Goal: Transaction & Acquisition: Book appointment/travel/reservation

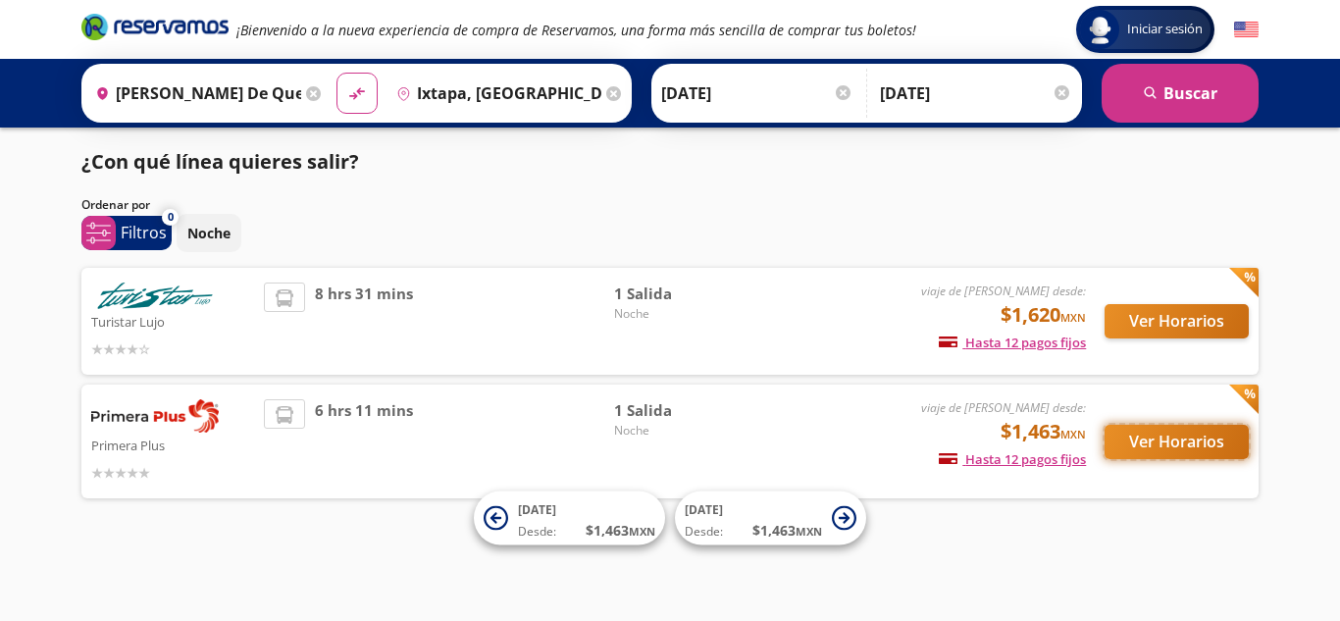
click at [1160, 444] on button "Ver Horarios" at bounding box center [1176, 442] width 144 height 34
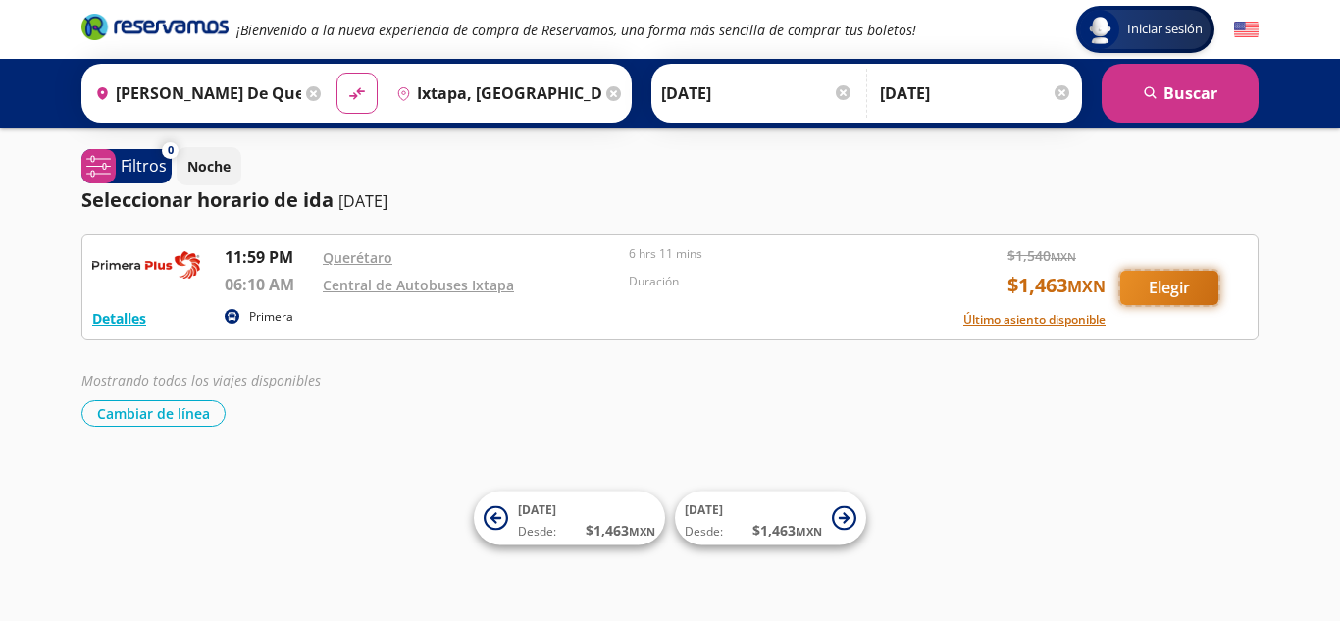
click at [1183, 292] on button "Elegir" at bounding box center [1169, 288] width 98 height 34
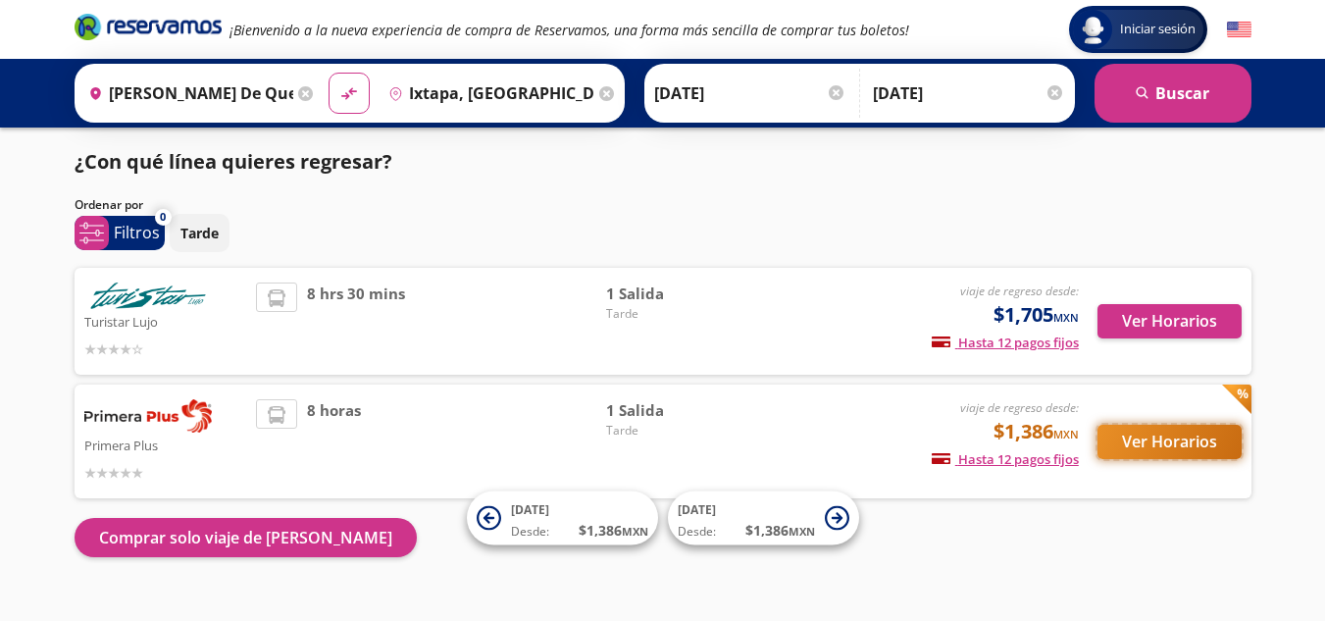
click at [1178, 442] on button "Ver Horarios" at bounding box center [1169, 442] width 144 height 34
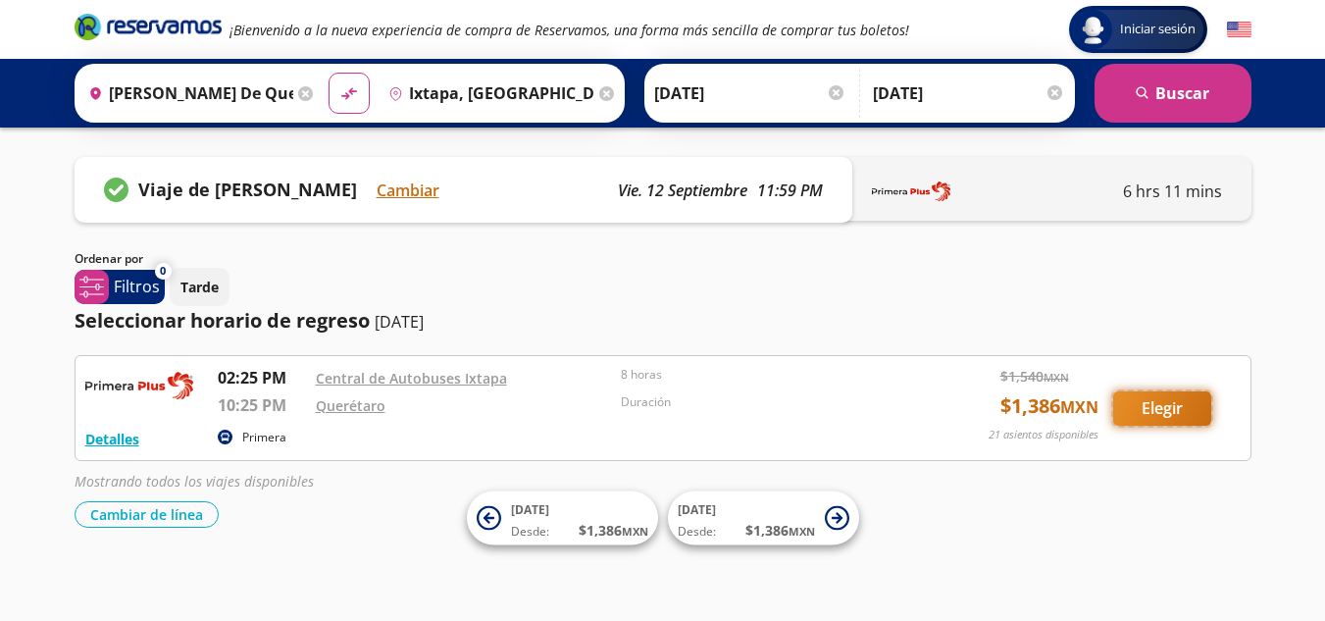
click at [1166, 417] on button "Elegir" at bounding box center [1162, 408] width 98 height 34
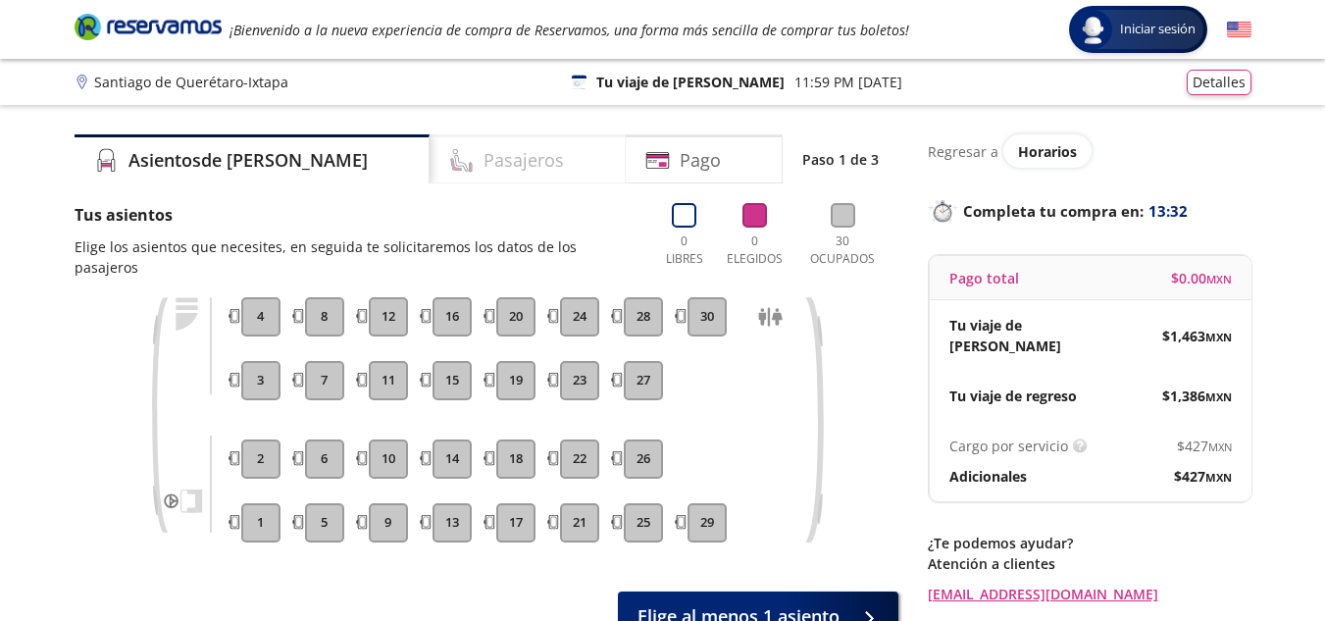
click at [484, 162] on h4 "Pasajeros" at bounding box center [524, 160] width 80 height 26
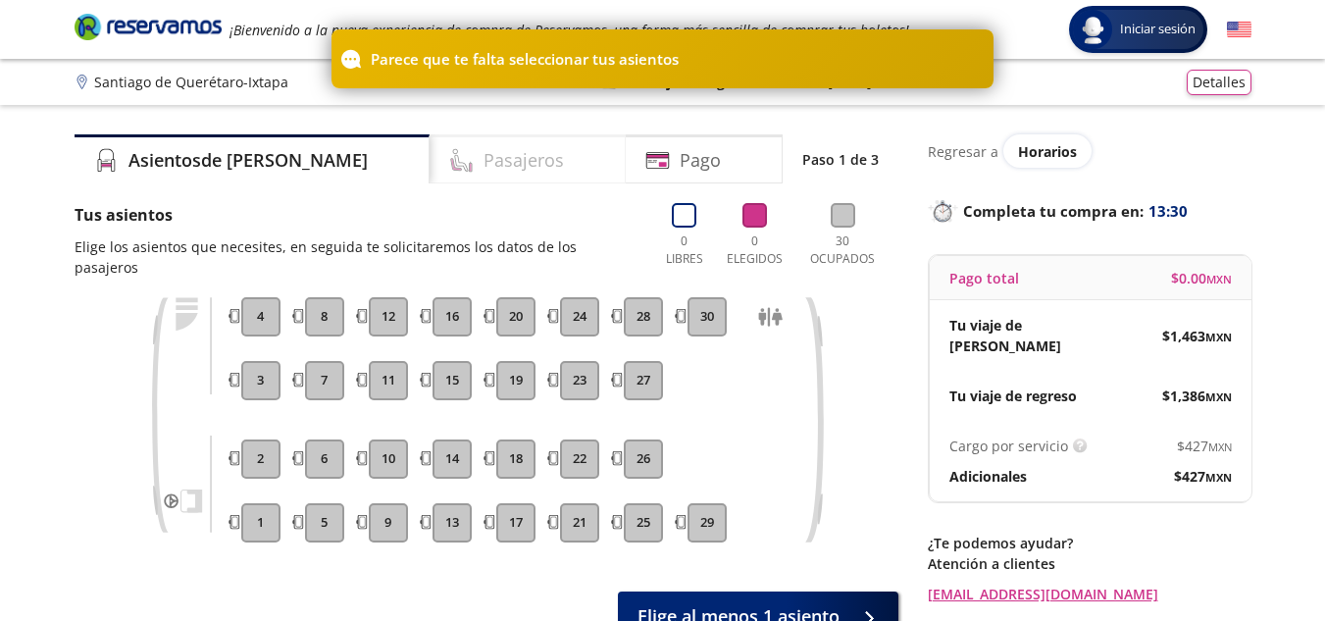
click at [484, 162] on h4 "Pasajeros" at bounding box center [524, 160] width 80 height 26
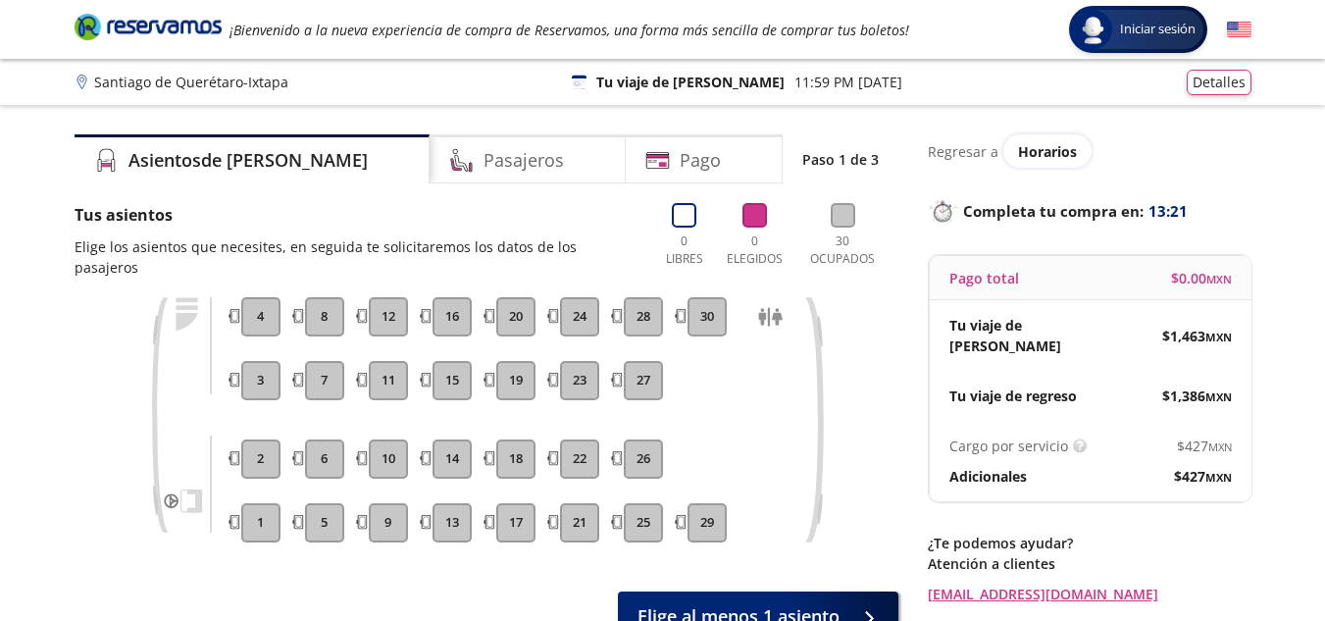
click at [264, 363] on button "3" at bounding box center [260, 380] width 39 height 39
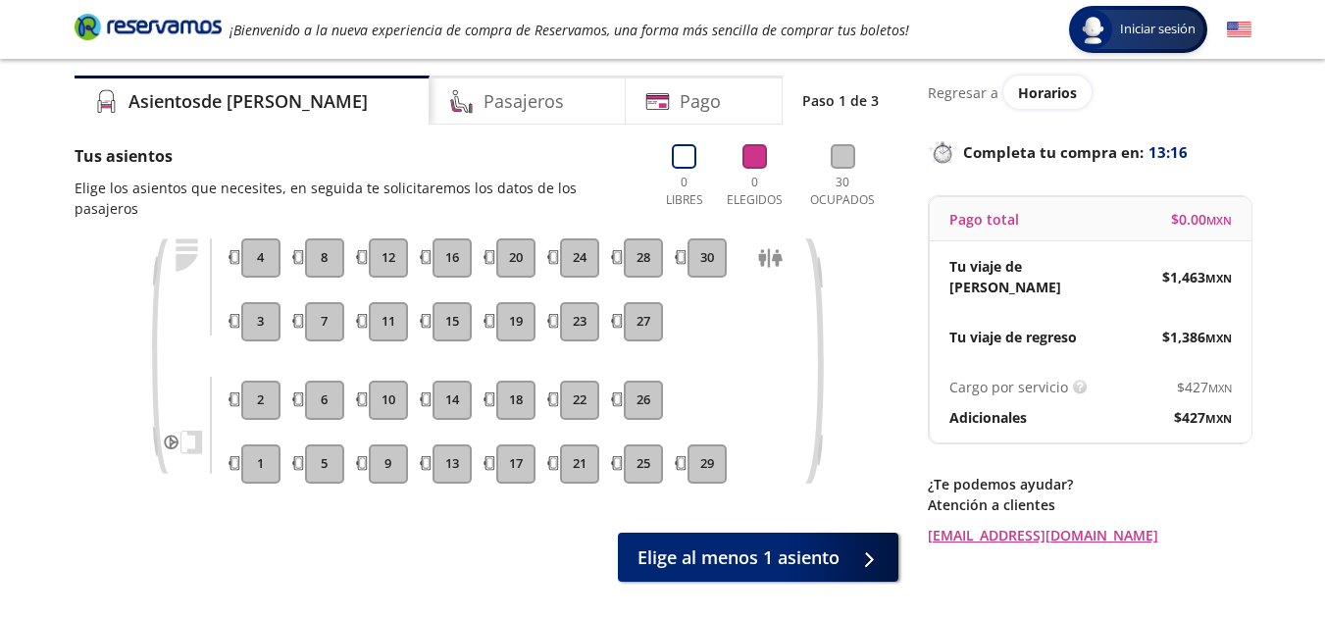
scroll to position [56, 0]
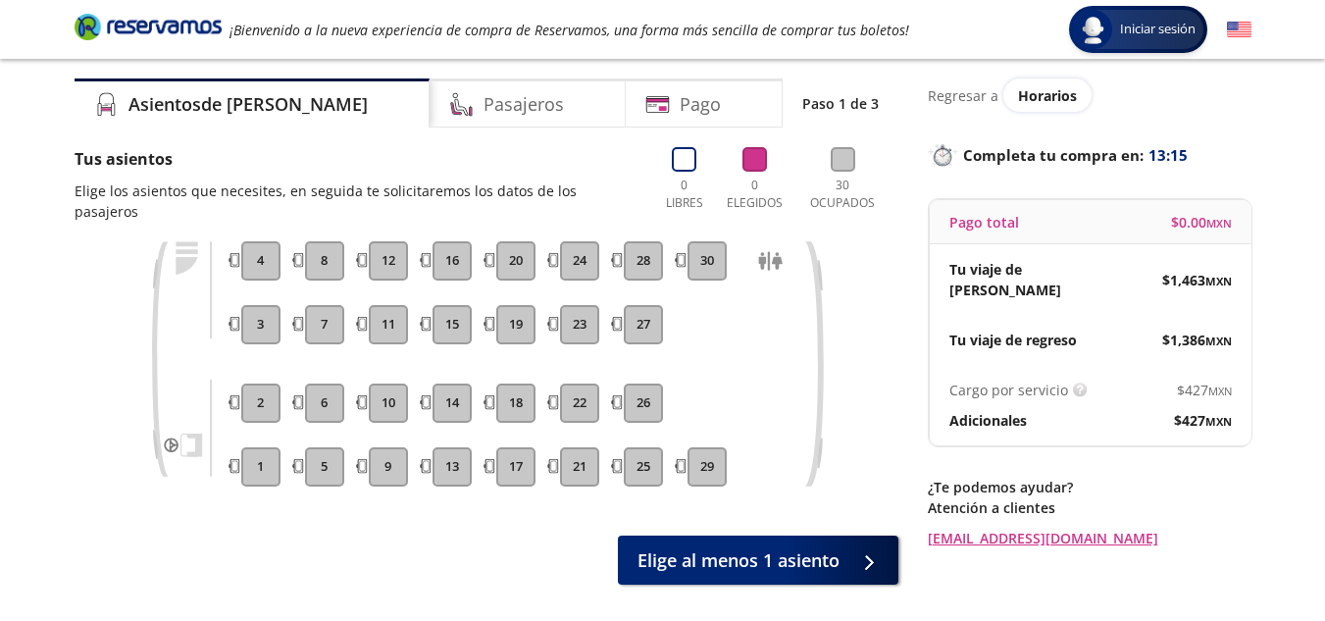
click at [509, 383] on button "18" at bounding box center [515, 402] width 39 height 39
click at [752, 543] on span "Elige al menos 1 asiento" at bounding box center [738, 556] width 202 height 26
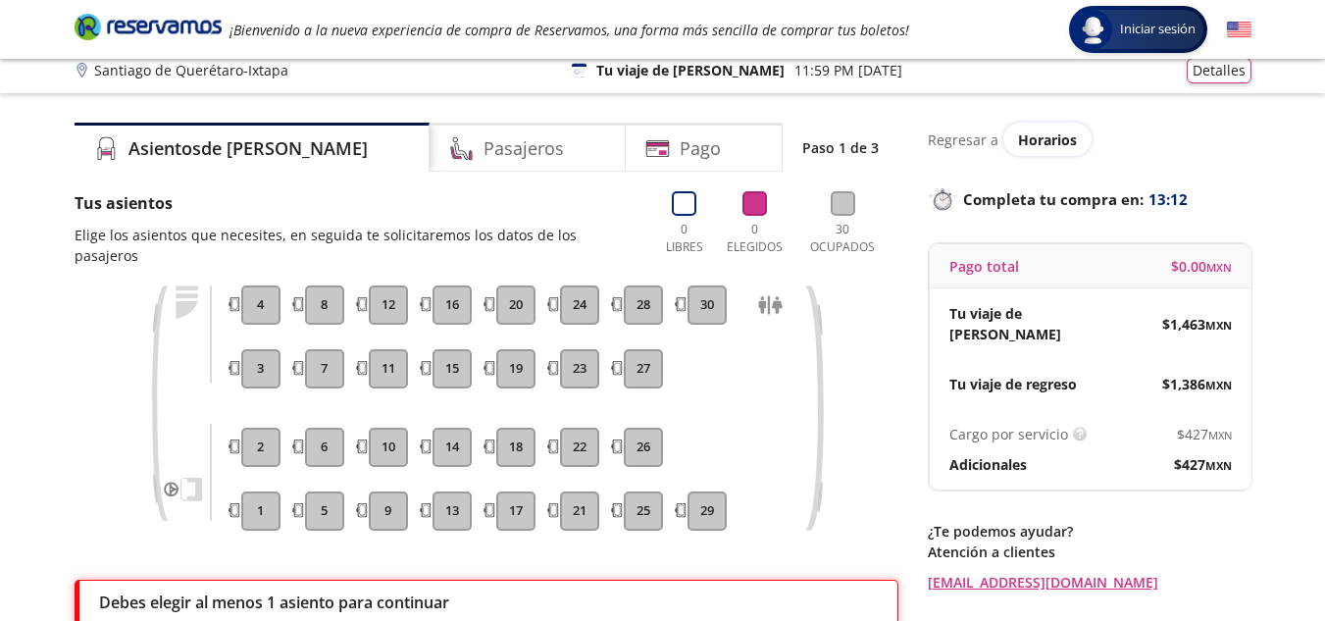
scroll to position [11, 0]
click at [715, 286] on button "30" at bounding box center [707, 305] width 39 height 39
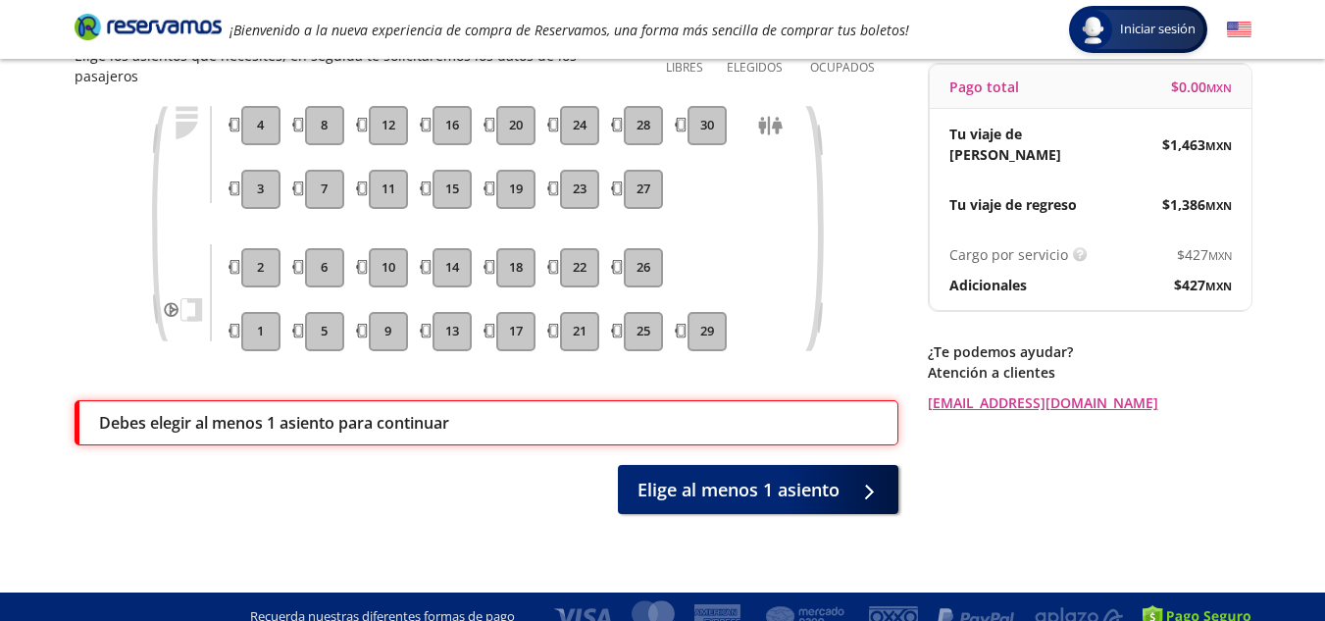
scroll to position [0, 0]
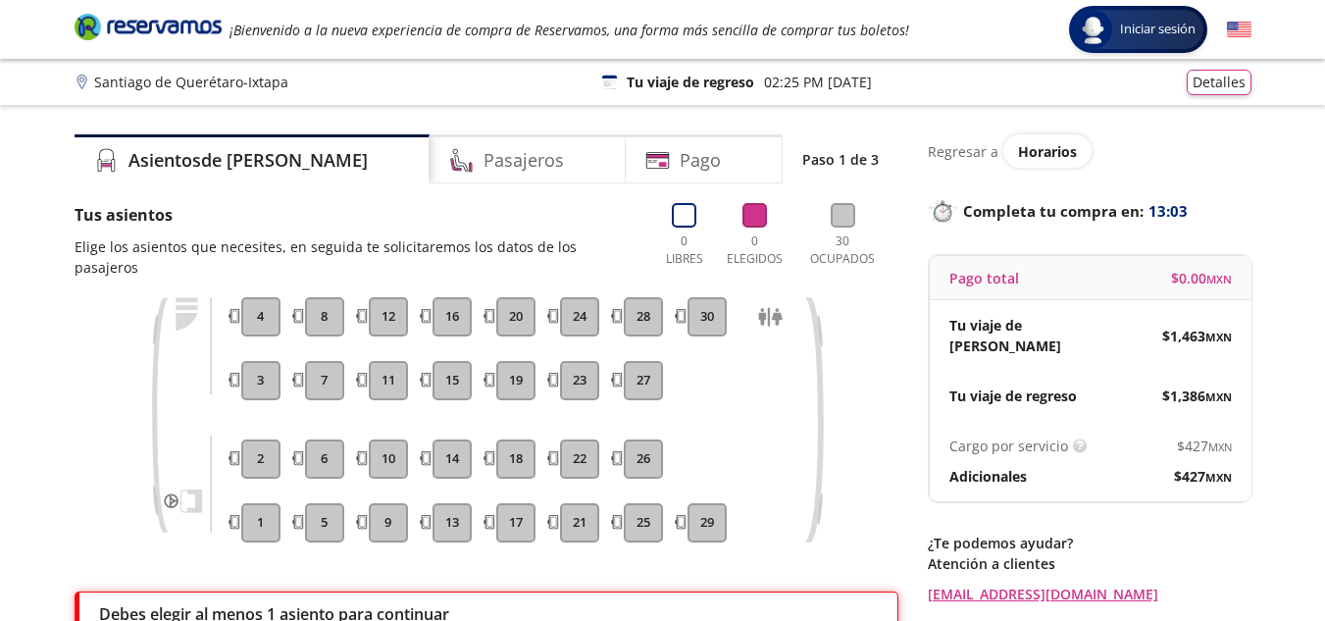
click at [257, 297] on button "4" at bounding box center [260, 316] width 39 height 39
click at [257, 361] on button "3" at bounding box center [260, 380] width 39 height 39
click at [263, 449] on button "2" at bounding box center [260, 458] width 39 height 39
click at [265, 503] on button "1" at bounding box center [260, 522] width 39 height 39
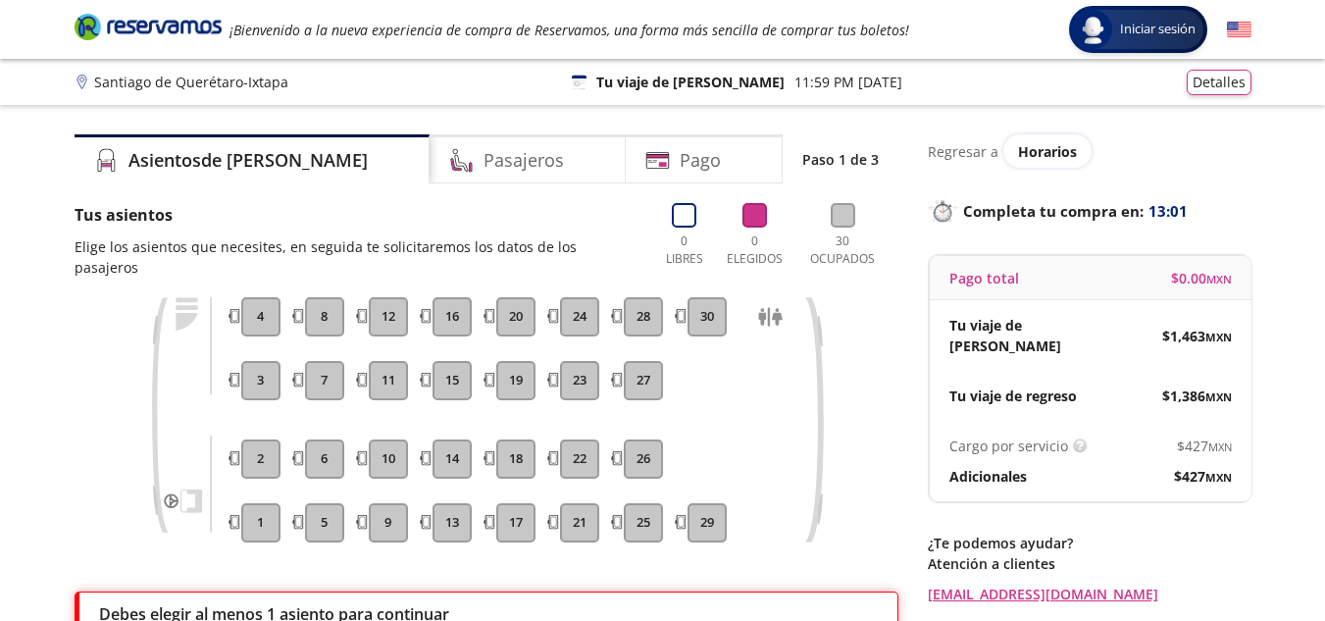
click at [331, 518] on button "5" at bounding box center [324, 522] width 39 height 39
click at [318, 440] on button "6" at bounding box center [324, 458] width 39 height 39
click at [333, 361] on button "7" at bounding box center [324, 380] width 39 height 39
click at [328, 297] on button "8" at bounding box center [324, 316] width 39 height 39
click at [382, 297] on button "12" at bounding box center [388, 316] width 39 height 39
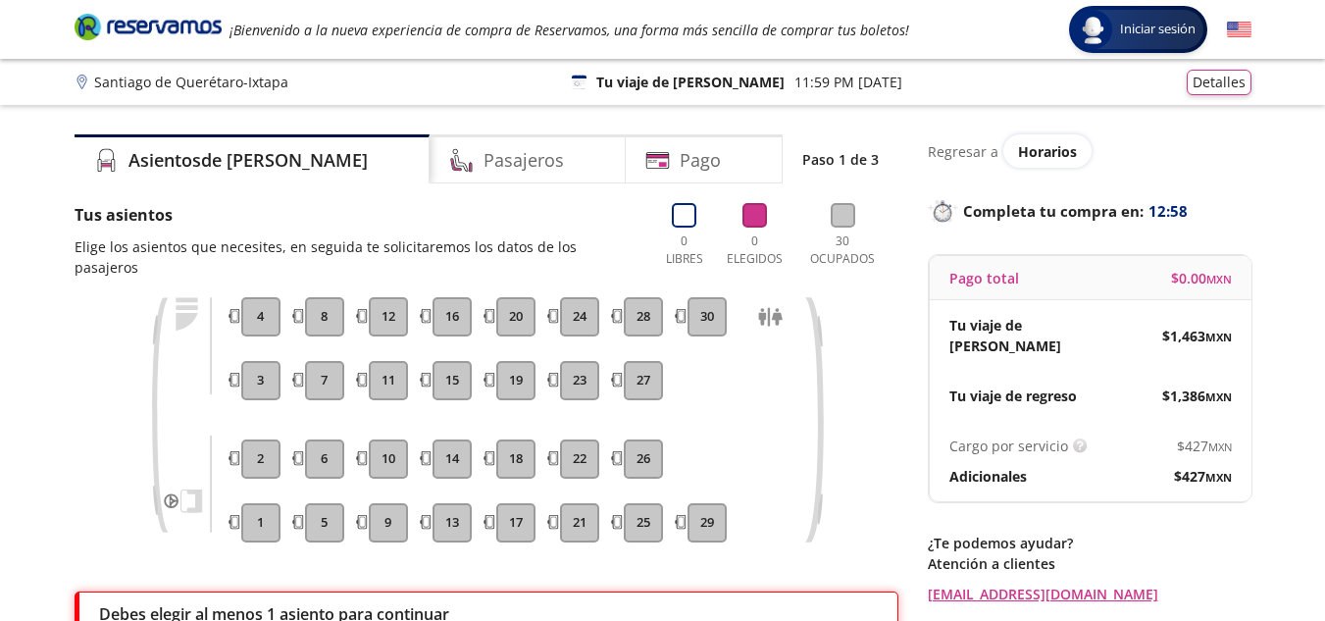
click at [388, 374] on button "11" at bounding box center [388, 380] width 39 height 39
click at [390, 439] on button "10" at bounding box center [388, 458] width 39 height 39
click at [457, 439] on button "14" at bounding box center [452, 458] width 39 height 39
click at [514, 439] on button "18" at bounding box center [515, 458] width 39 height 39
click at [578, 439] on button "22" at bounding box center [579, 458] width 39 height 39
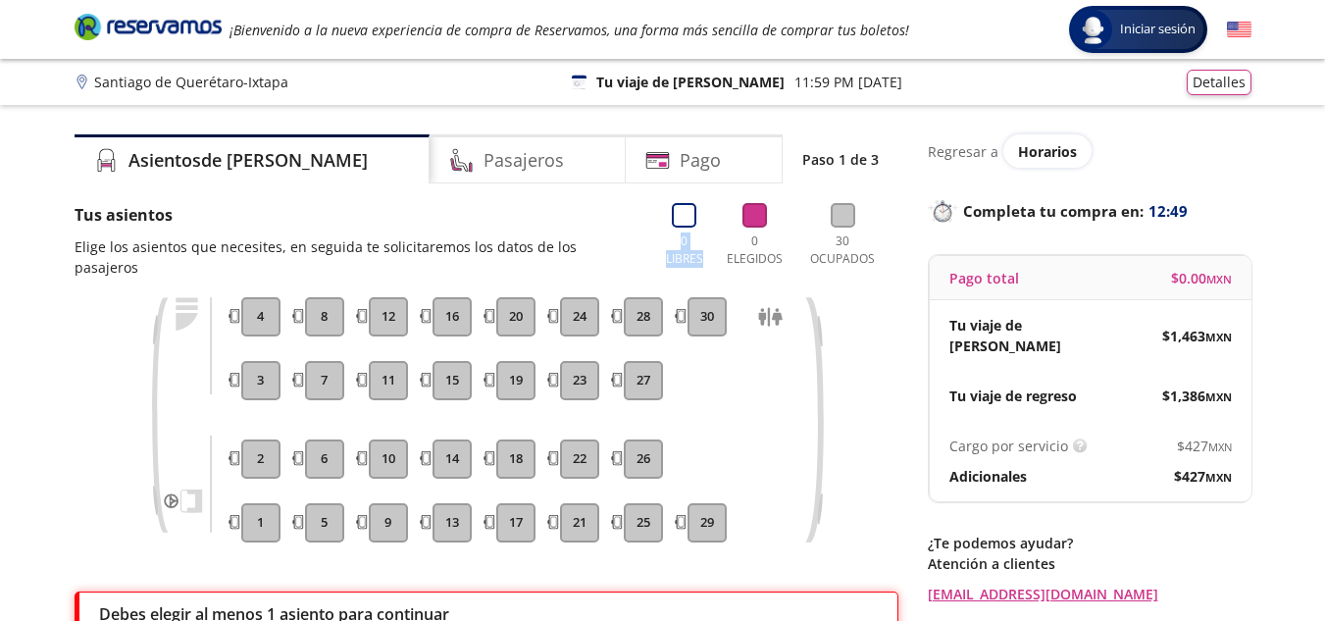
drag, startPoint x: 681, startPoint y: 227, endPoint x: 765, endPoint y: 216, distance: 85.0
click at [765, 216] on div "0 Libres 0 Elegidos 30 Ocupados" at bounding box center [779, 240] width 237 height 75
click at [765, 216] on icon at bounding box center [754, 215] width 25 height 25
click at [854, 221] on icon at bounding box center [843, 215] width 25 height 25
click at [506, 161] on div "Pasajeros" at bounding box center [528, 158] width 196 height 49
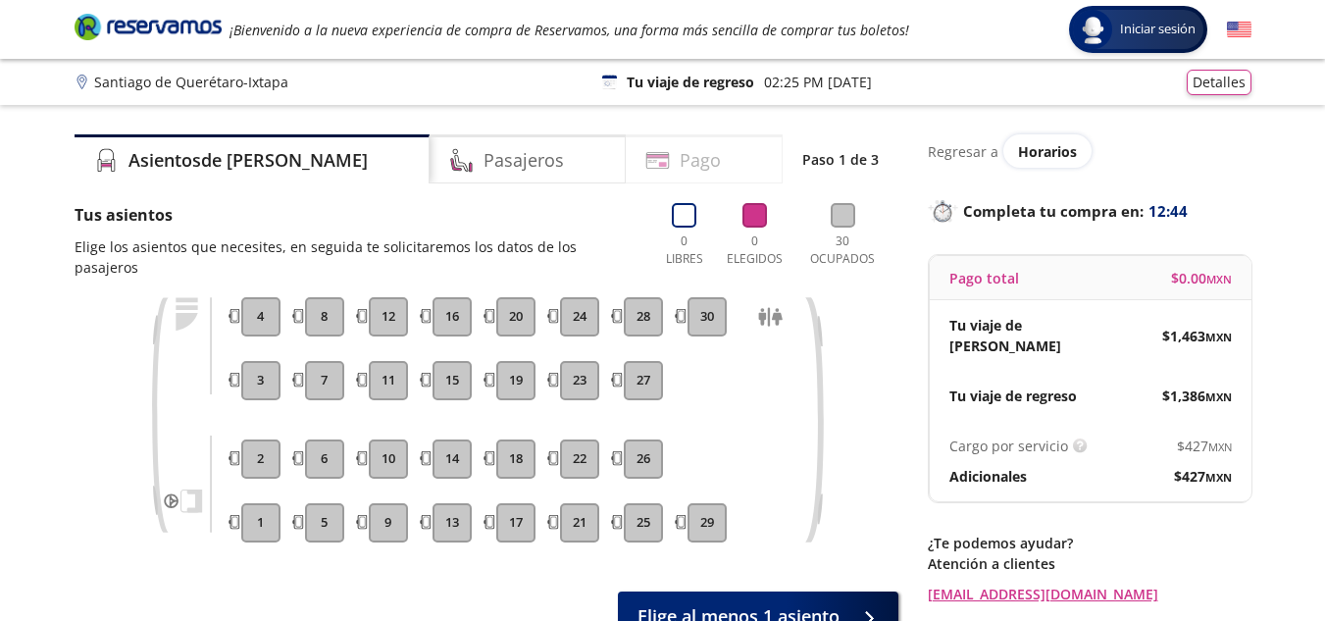
click at [722, 160] on div "Pago" at bounding box center [704, 158] width 157 height 49
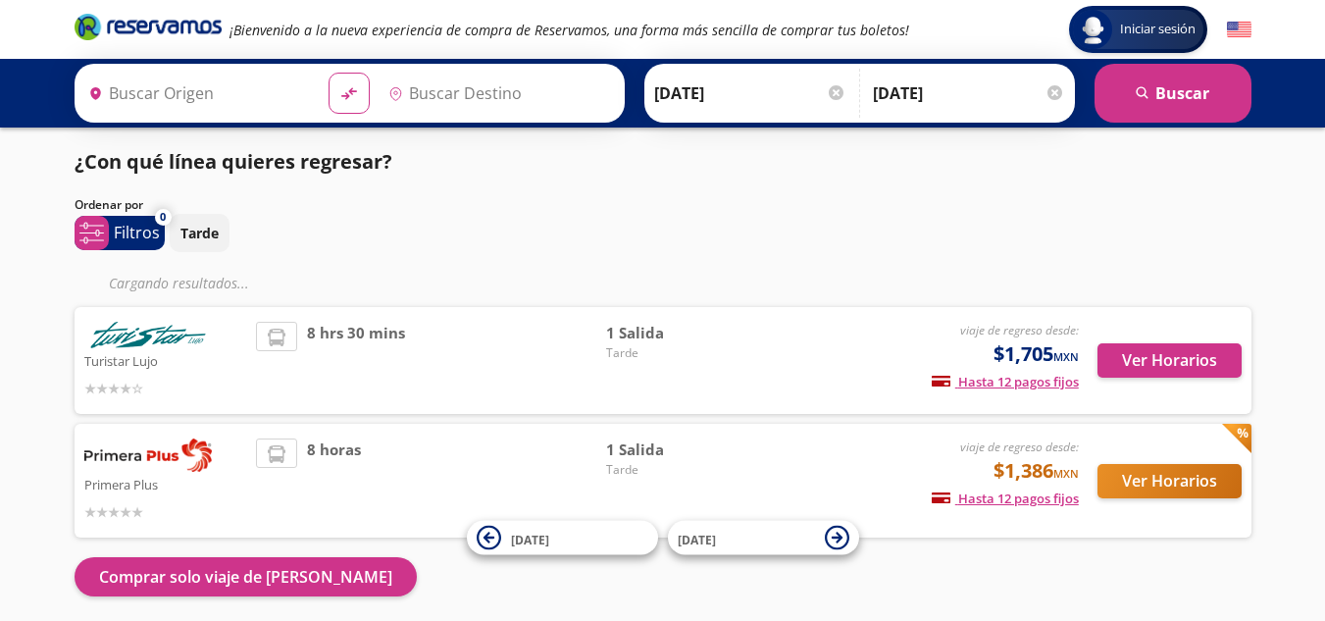
type input "[PERSON_NAME] de Querétaro, [GEOGRAPHIC_DATA]"
type input "Ixtapa, [GEOGRAPHIC_DATA]"
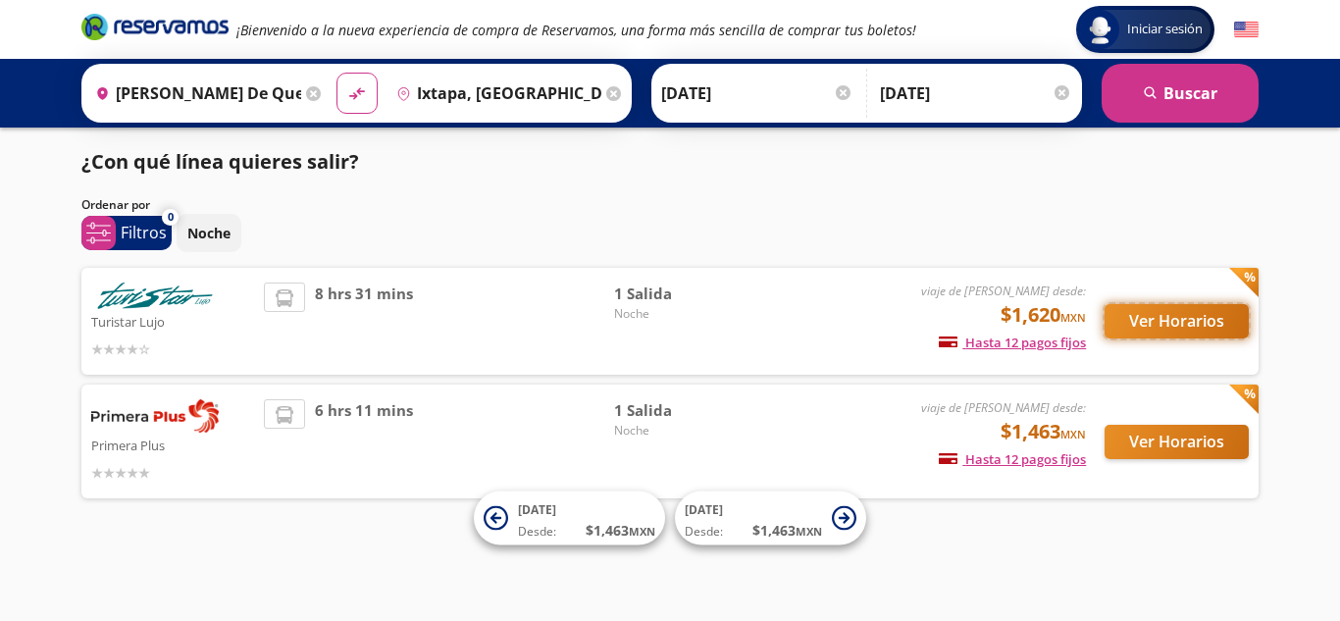
click at [1207, 311] on button "Ver Horarios" at bounding box center [1176, 321] width 144 height 34
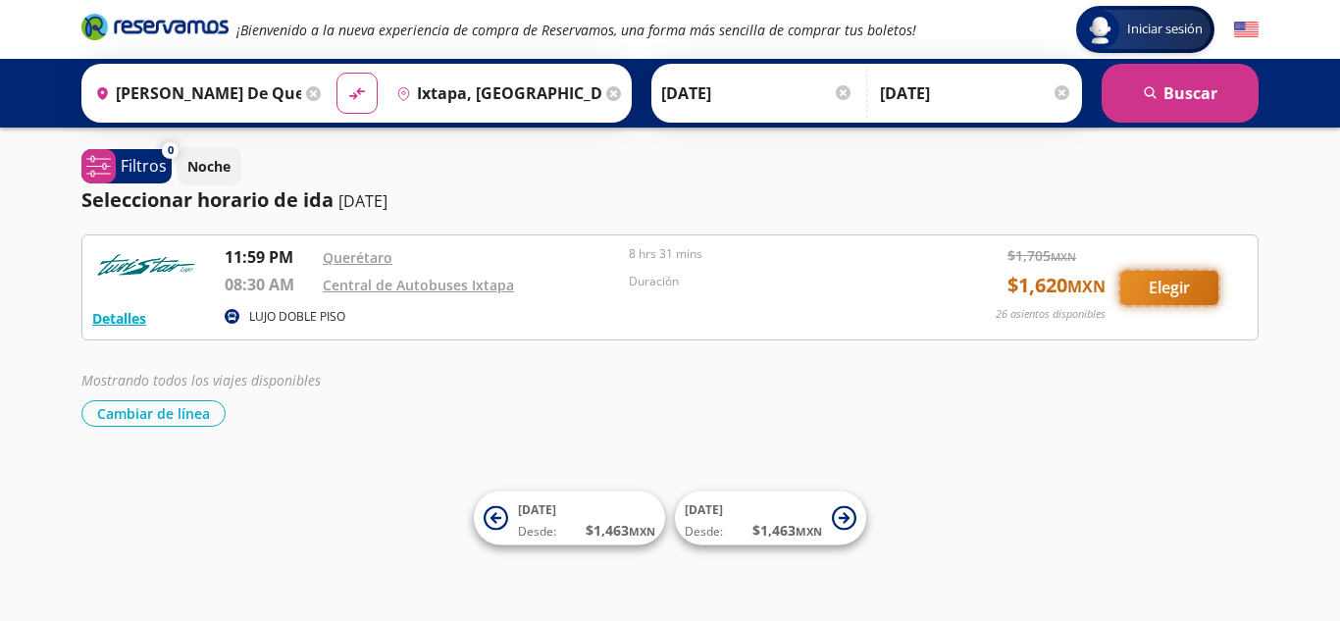
click at [1198, 296] on button "Elegir" at bounding box center [1169, 288] width 98 height 34
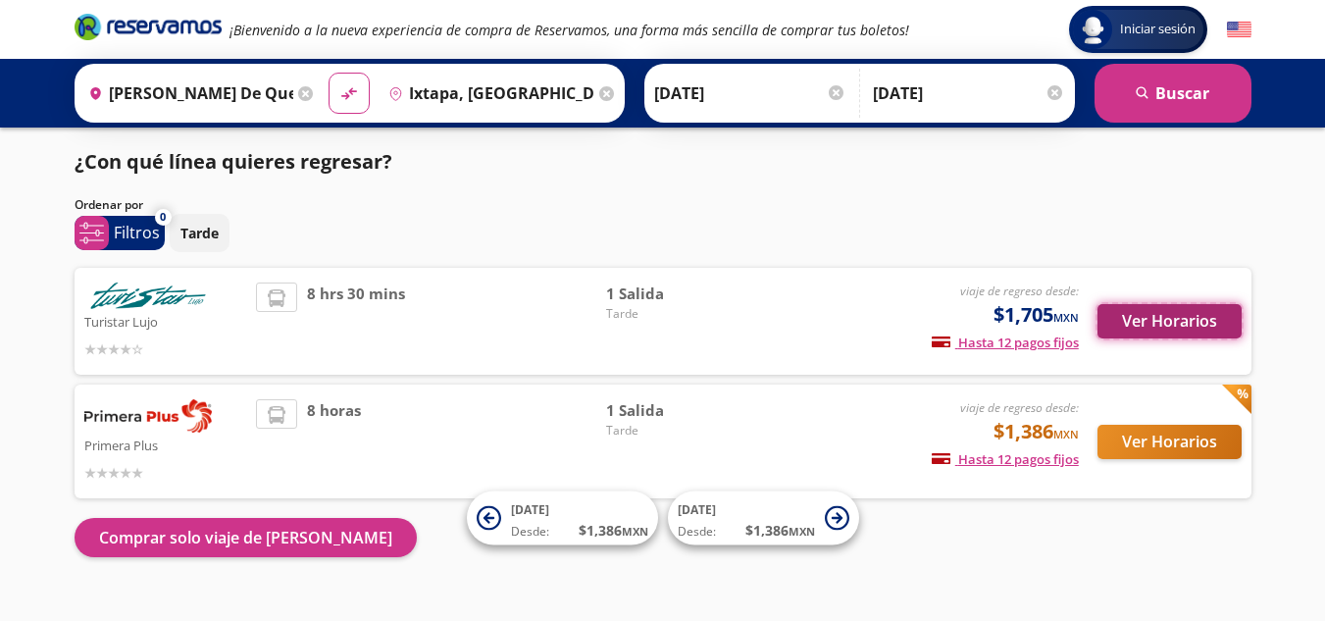
click at [1191, 311] on button "Ver Horarios" at bounding box center [1169, 321] width 144 height 34
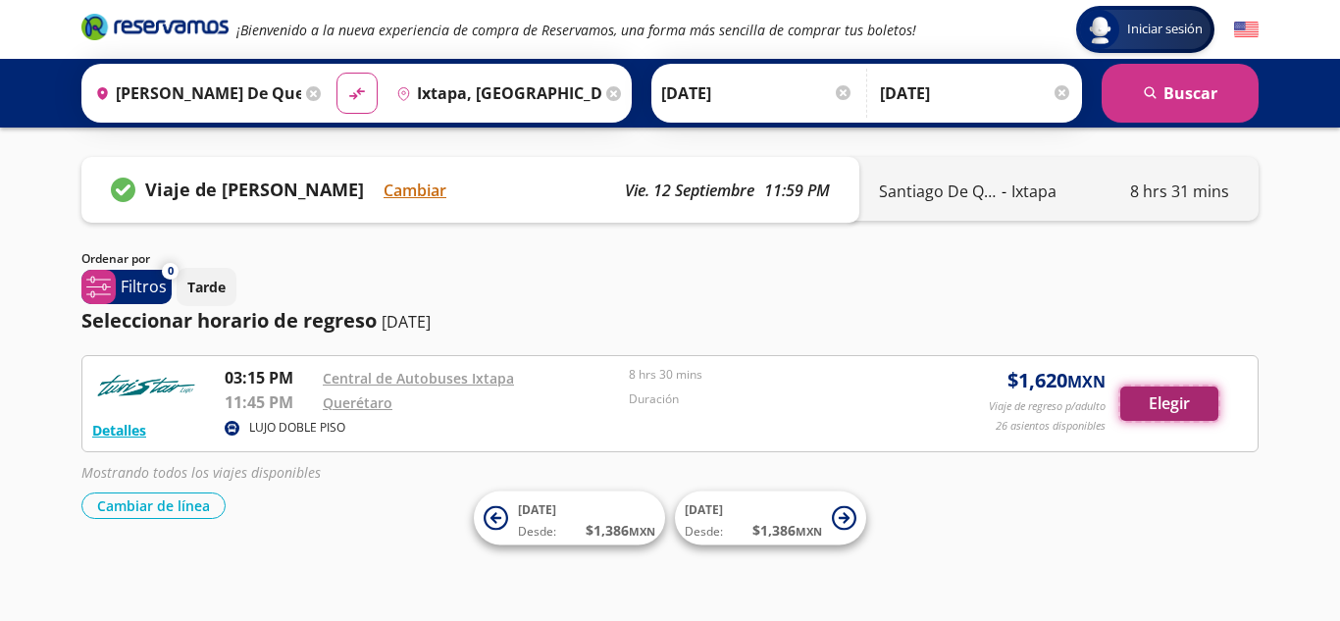
click at [1198, 405] on button "Elegir" at bounding box center [1169, 403] width 98 height 34
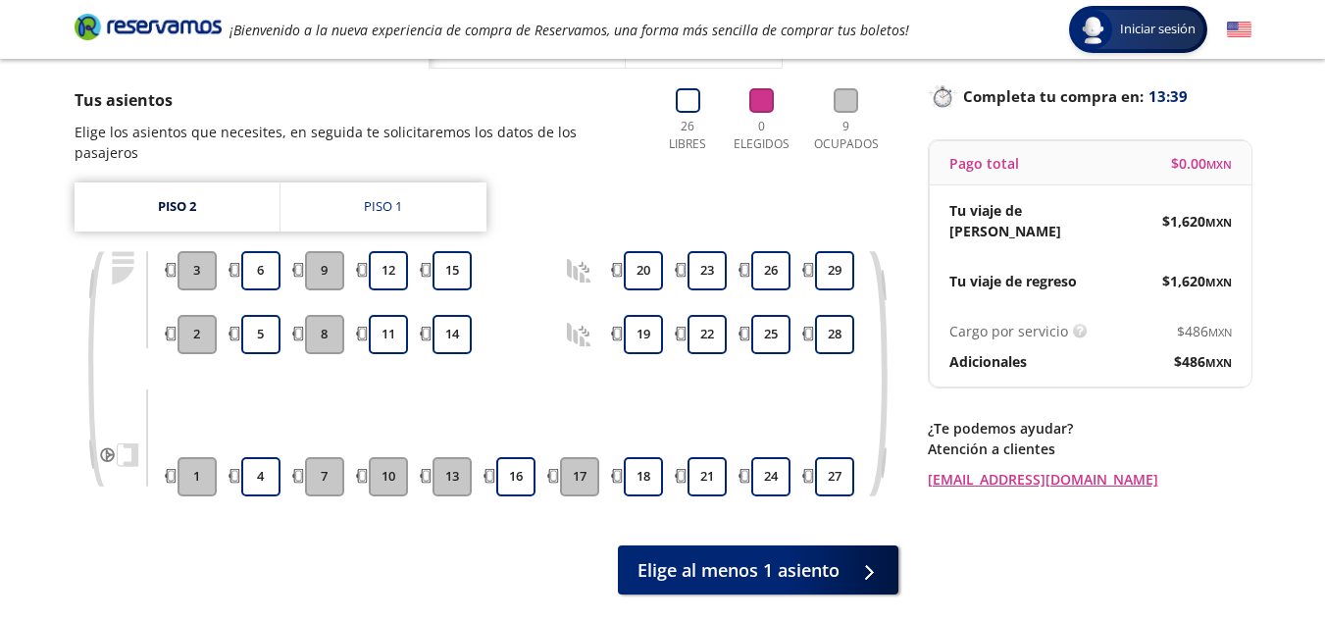
scroll to position [108, 0]
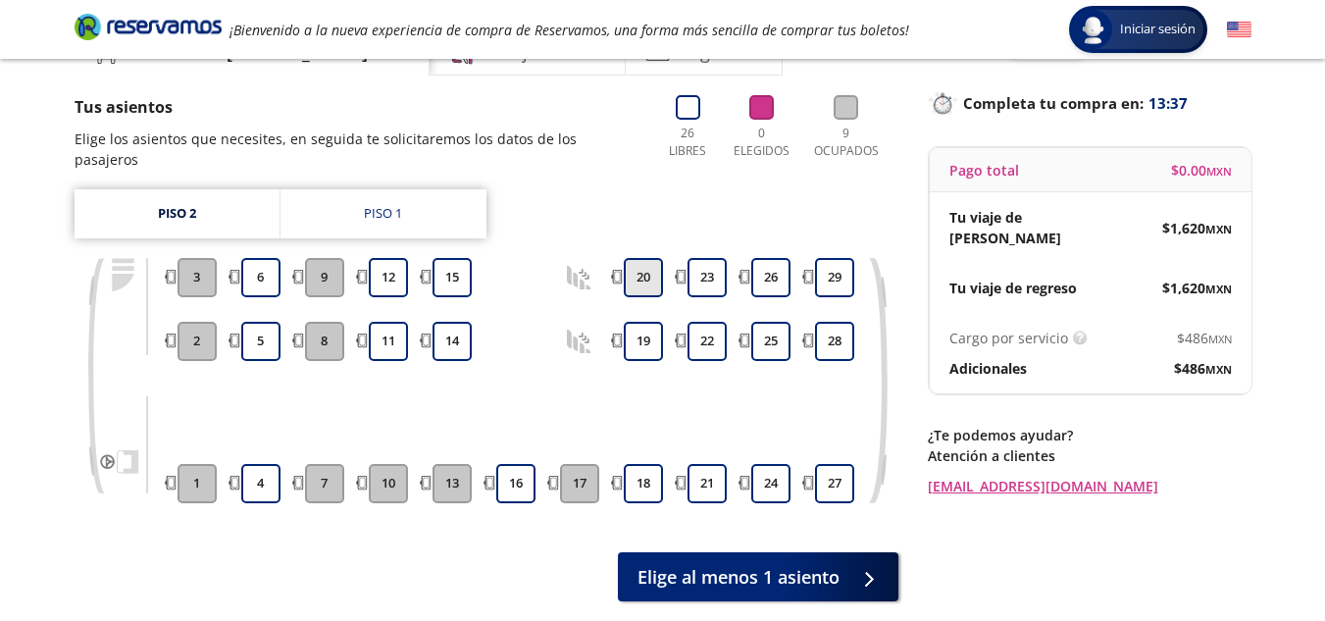
click at [646, 263] on button "20" at bounding box center [643, 277] width 39 height 39
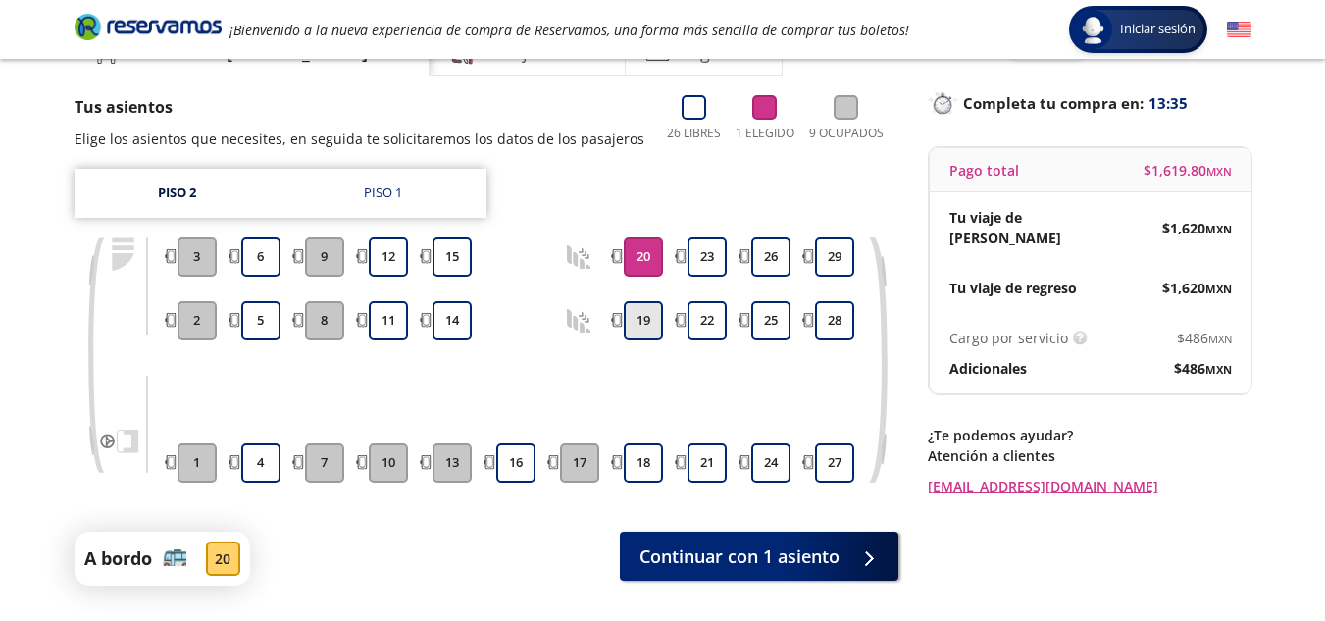
click at [642, 309] on button "19" at bounding box center [643, 320] width 39 height 39
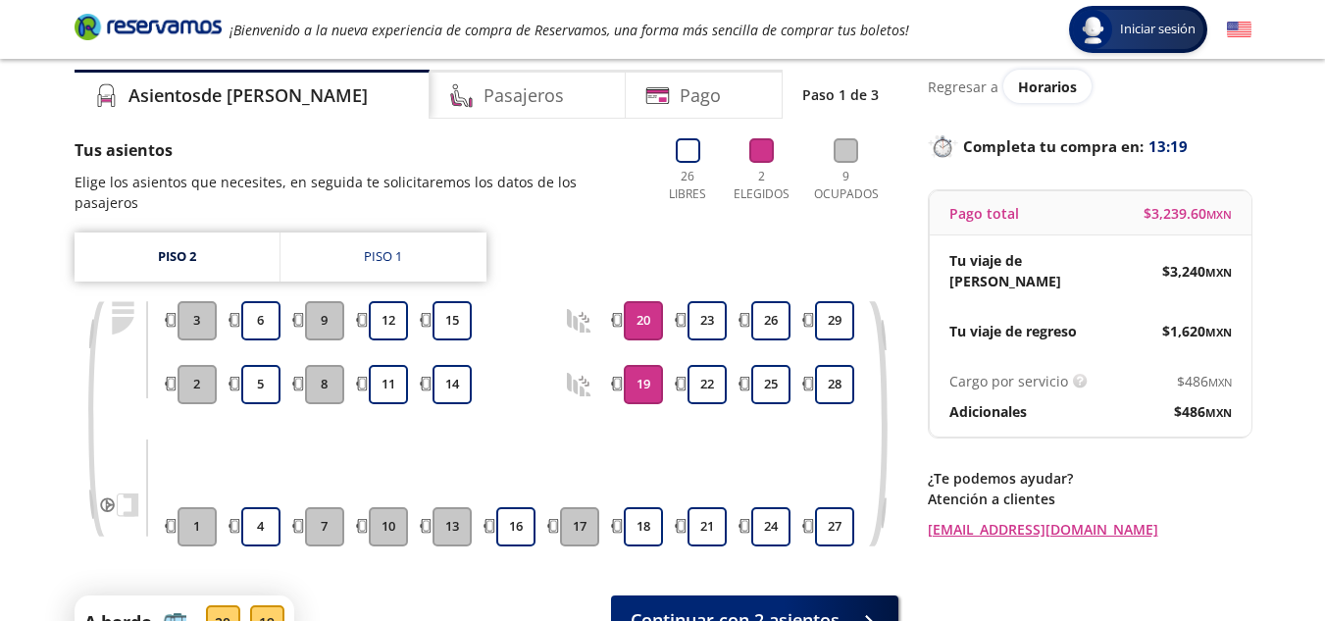
scroll to position [66, 0]
click at [1044, 320] on p "Tu viaje de regreso" at bounding box center [1012, 330] width 127 height 21
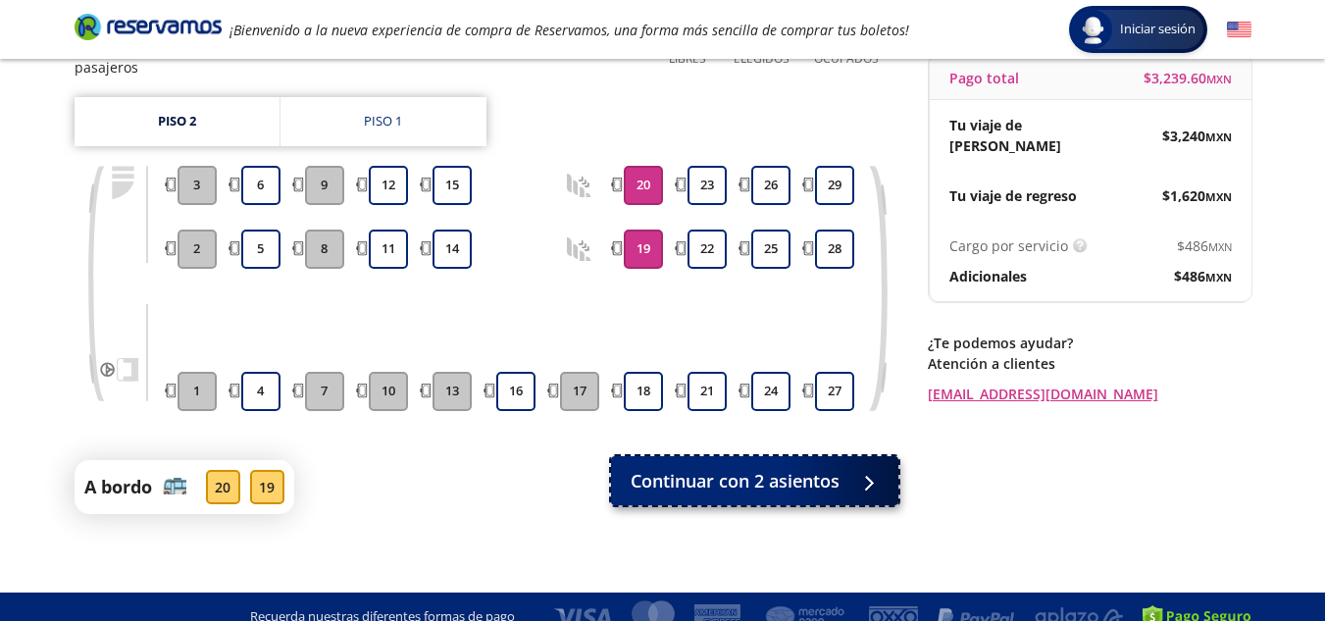
click at [739, 468] on span "Continuar con 2 asientos" at bounding box center [735, 481] width 209 height 26
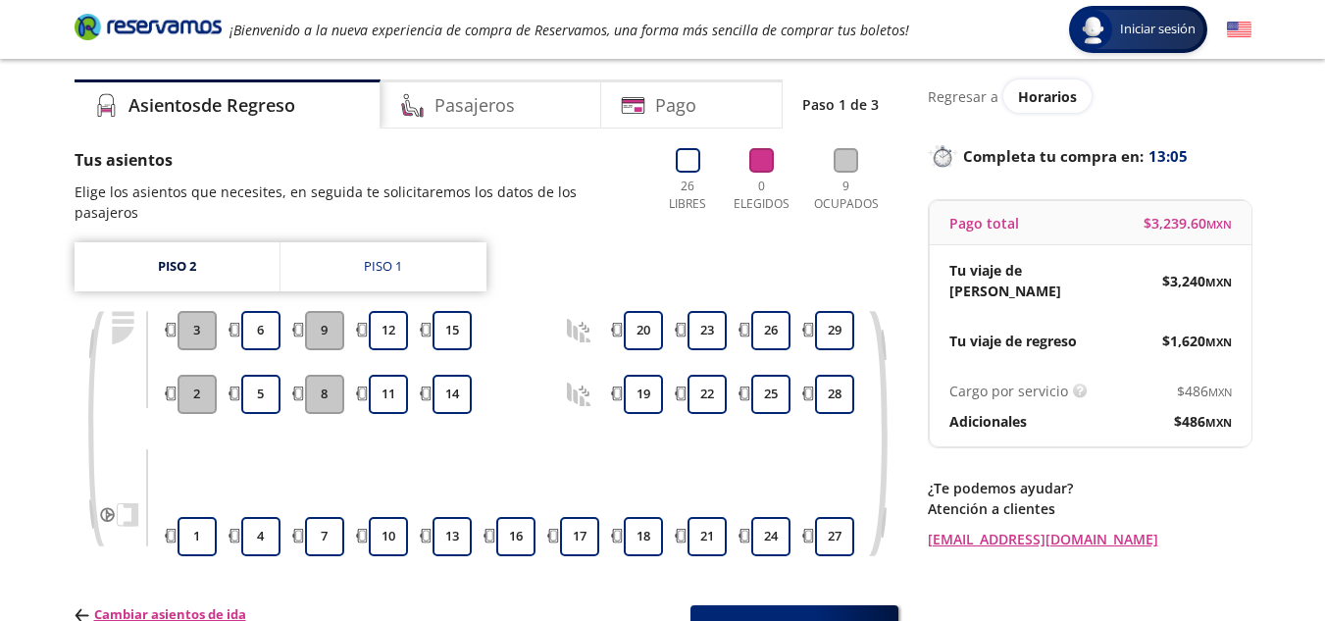
scroll to position [45, 0]
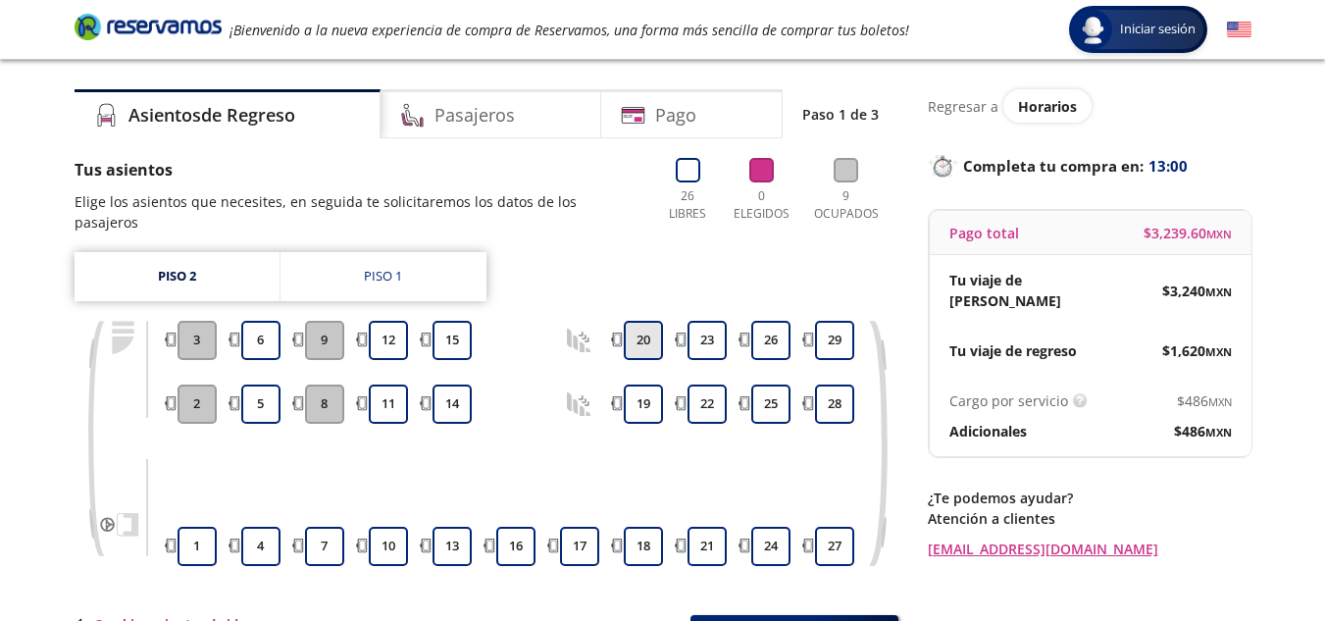
click at [629, 321] on button "20" at bounding box center [643, 340] width 39 height 39
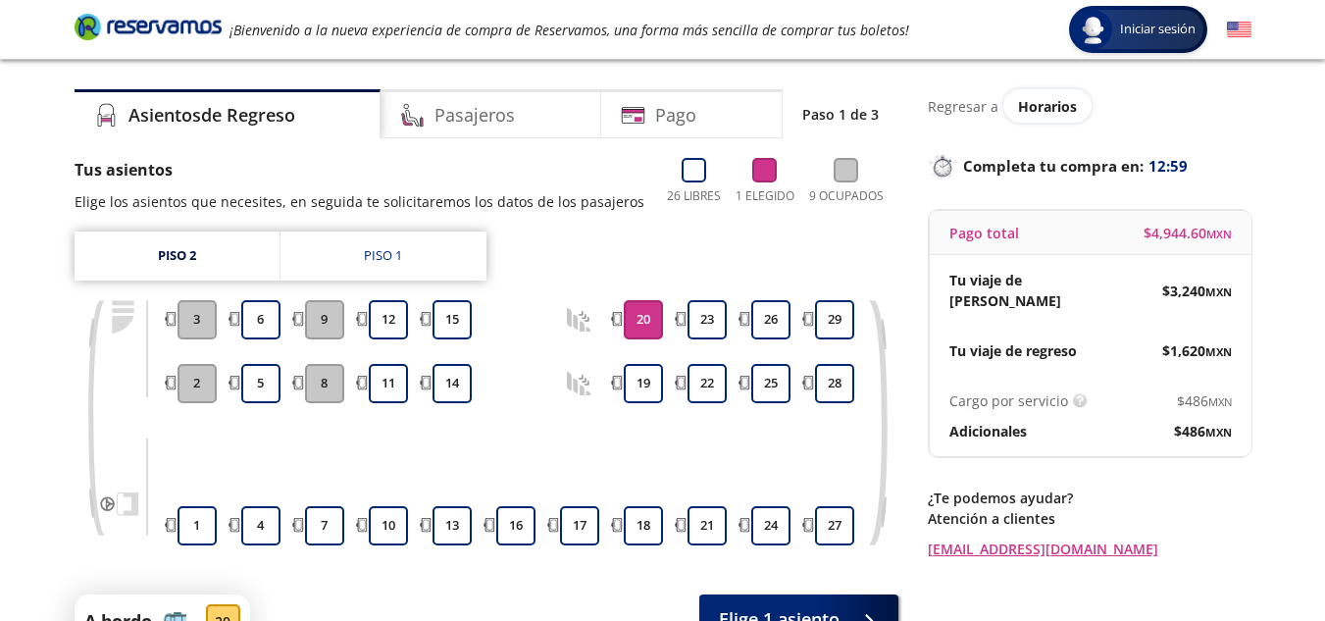
click at [642, 363] on div "18 19 20" at bounding box center [643, 422] width 49 height 245
click at [641, 379] on button "19" at bounding box center [643, 383] width 39 height 39
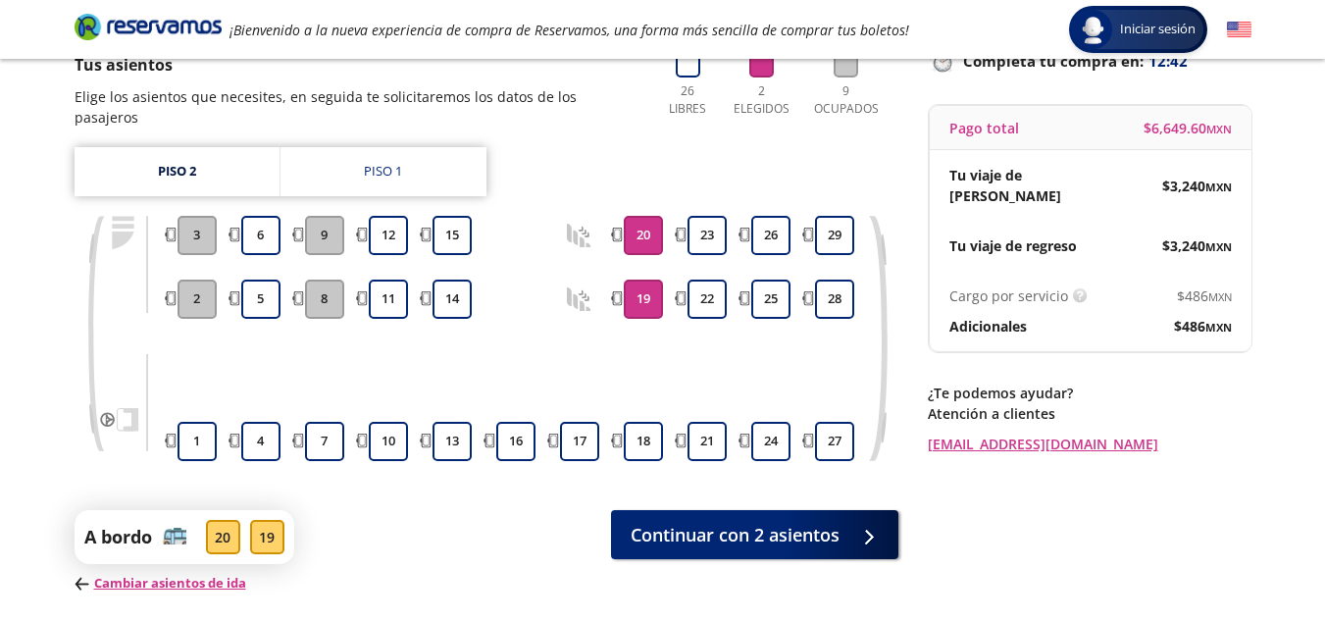
scroll to position [151, 0]
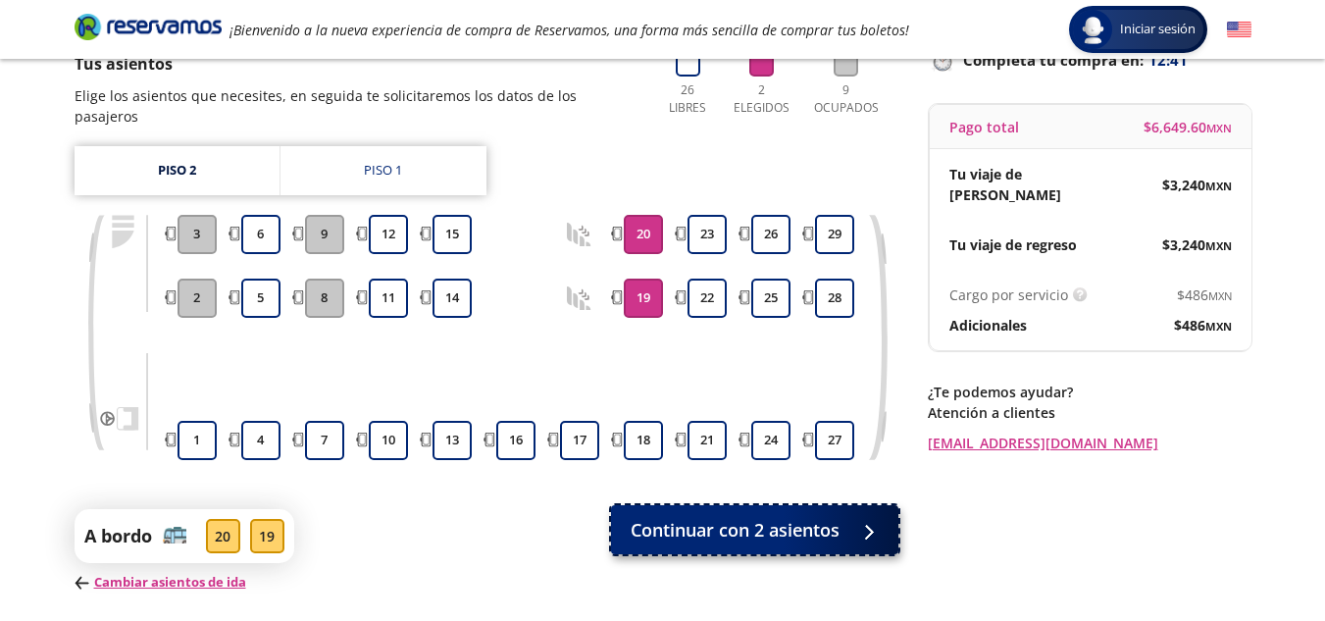
click at [787, 522] on span "Continuar con 2 asientos" at bounding box center [735, 530] width 209 height 26
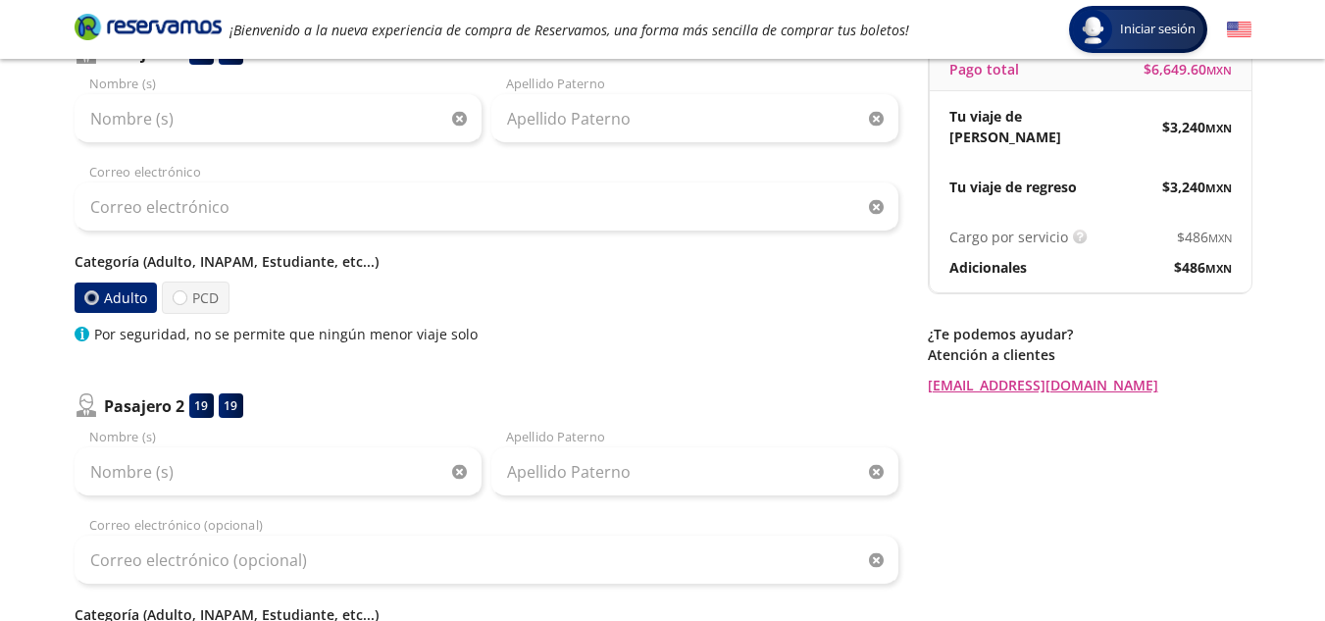
scroll to position [208, 0]
